Goal: Complete application form: Complete application form

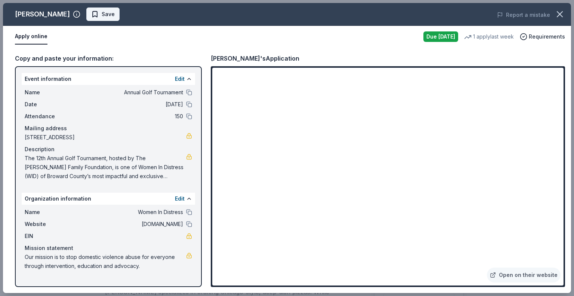
click at [102, 15] on span "Save" at bounding box center [108, 14] width 13 height 9
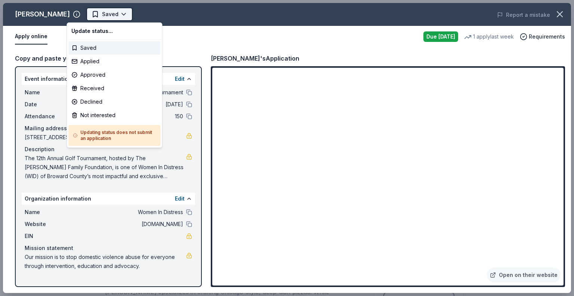
click at [94, 15] on html "Annual Golf Tournament Earn Rewards Due tomorrow Share Giordano's New • 1 revie…" at bounding box center [287, 148] width 574 height 296
click at [112, 59] on div "Applied" at bounding box center [114, 61] width 92 height 13
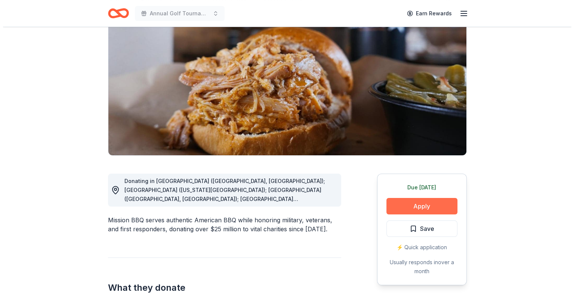
scroll to position [75, 0]
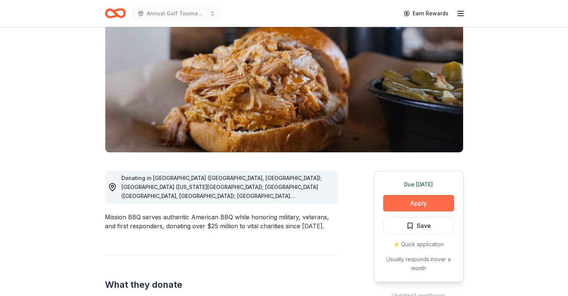
click at [414, 204] on button "Apply" at bounding box center [418, 203] width 71 height 16
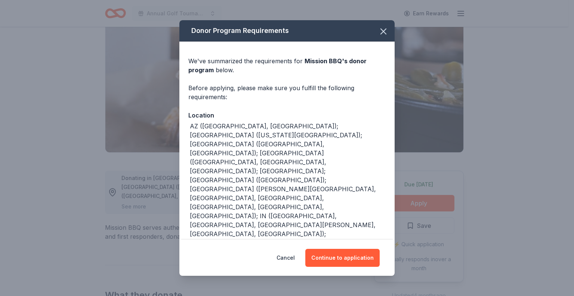
drag, startPoint x: 333, startPoint y: 256, endPoint x: 115, endPoint y: 2, distance: 334.3
click at [333, 257] on button "Continue to application" at bounding box center [342, 258] width 74 height 18
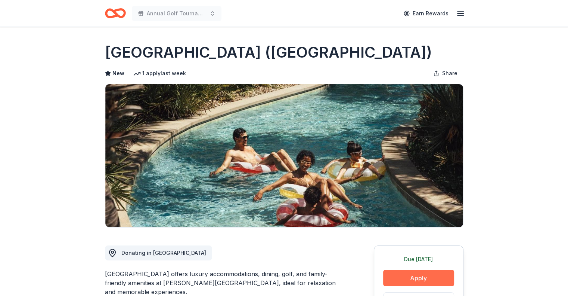
click at [402, 276] on button "Apply" at bounding box center [418, 277] width 71 height 16
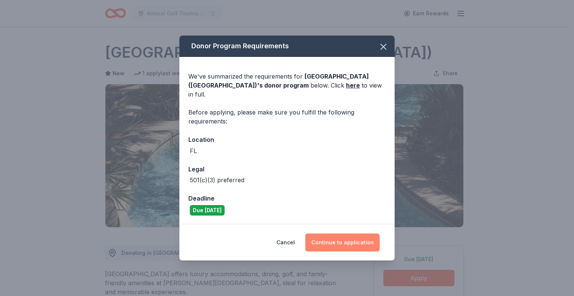
click at [321, 234] on button "Continue to application" at bounding box center [342, 242] width 74 height 18
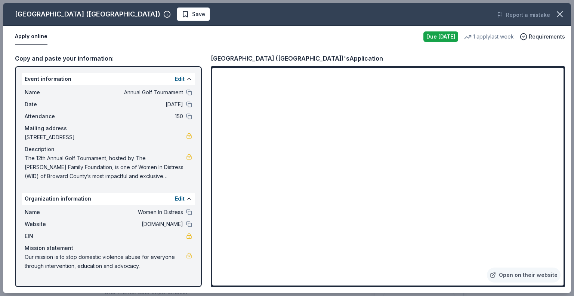
click at [192, 12] on span "Save" at bounding box center [198, 14] width 13 height 9
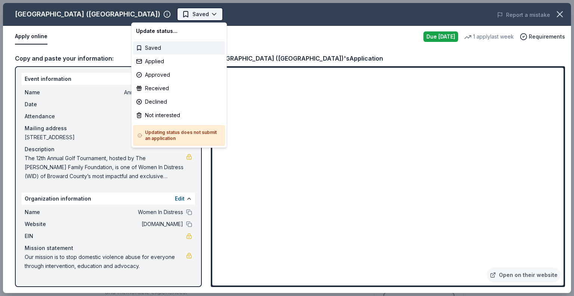
click at [157, 16] on body "Annual Golf Tournament Earn Rewards Due tomorrow Share Four Seasons Resort (Orl…" at bounding box center [284, 148] width 568 height 296
click at [170, 63] on div "Applied" at bounding box center [179, 61] width 92 height 13
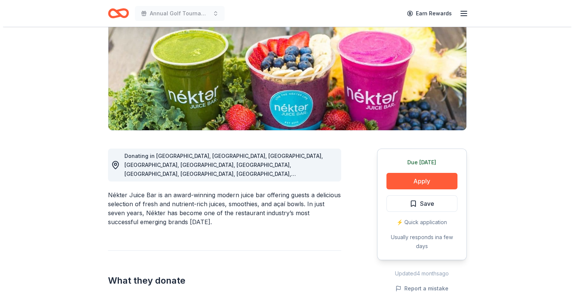
scroll to position [187, 0]
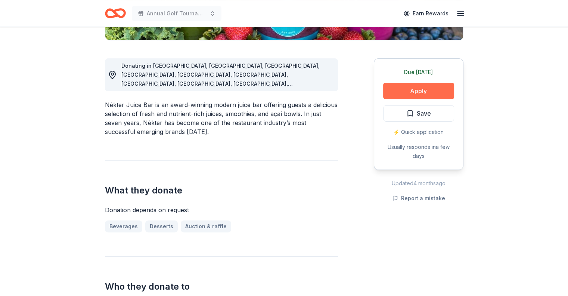
click at [418, 87] on button "Apply" at bounding box center [418, 91] width 71 height 16
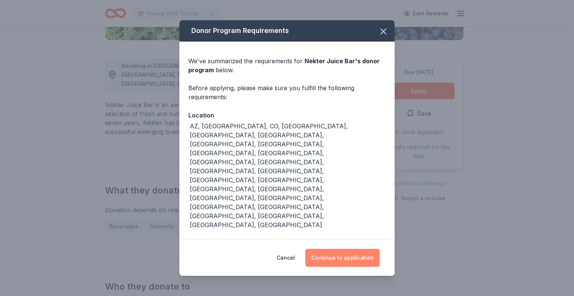
drag, startPoint x: 342, startPoint y: 230, endPoint x: 368, endPoint y: 224, distance: 26.1
click at [342, 249] on button "Continue to application" at bounding box center [342, 258] width 74 height 18
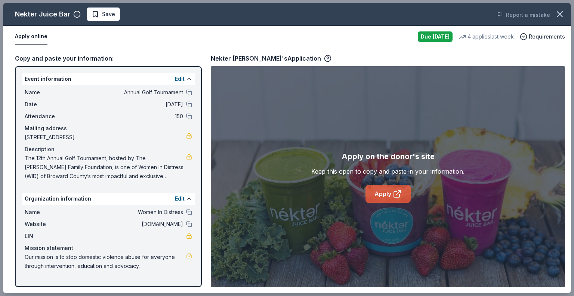
click at [378, 198] on link "Apply" at bounding box center [387, 194] width 45 height 18
click at [102, 16] on span "Save" at bounding box center [108, 14] width 13 height 9
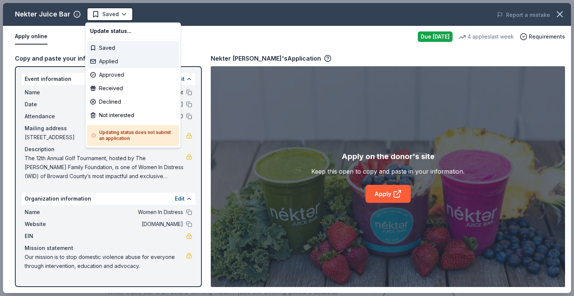
click at [121, 64] on div "Applied" at bounding box center [133, 61] width 92 height 13
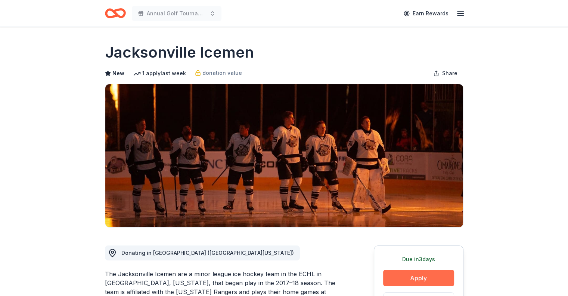
click at [405, 285] on button "Apply" at bounding box center [418, 277] width 71 height 16
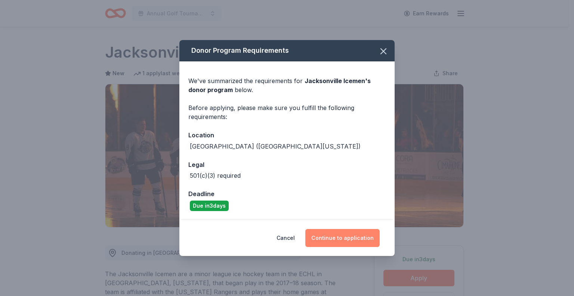
click at [344, 237] on button "Continue to application" at bounding box center [342, 238] width 74 height 18
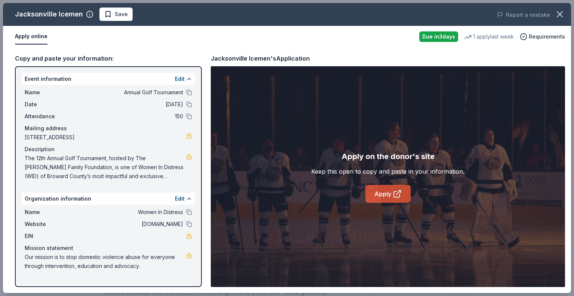
click at [391, 200] on link "Apply" at bounding box center [387, 194] width 45 height 18
drag, startPoint x: 253, startPoint y: 58, endPoint x: 227, endPoint y: 55, distance: 26.0
click at [227, 55] on div "Jacksonville Icemen's Application" at bounding box center [260, 58] width 99 height 10
click at [395, 191] on icon at bounding box center [397, 194] width 6 height 6
click at [115, 18] on span "Save" at bounding box center [121, 14] width 13 height 9
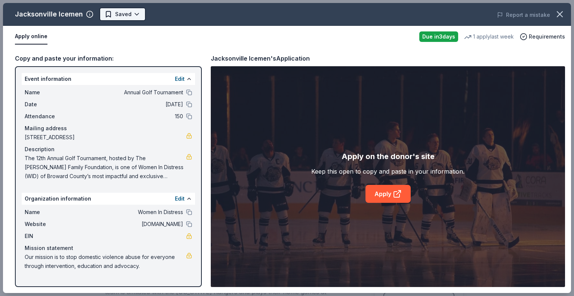
click at [121, 18] on html "Annual Golf Tournament Earn Rewards Due [DATE] Share Jacksonville Icemen New 1 …" at bounding box center [287, 148] width 574 height 296
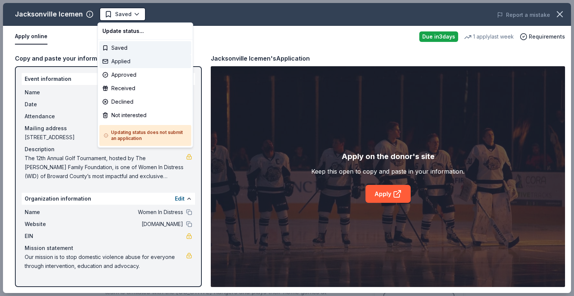
click at [127, 62] on div "Applied" at bounding box center [145, 61] width 92 height 13
